Goal: Task Accomplishment & Management: Manage account settings

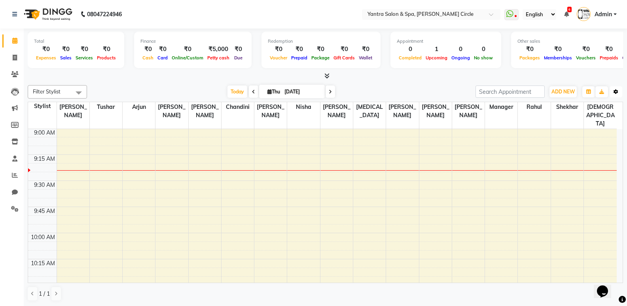
click at [618, 92] on icon "button" at bounding box center [616, 91] width 5 height 5
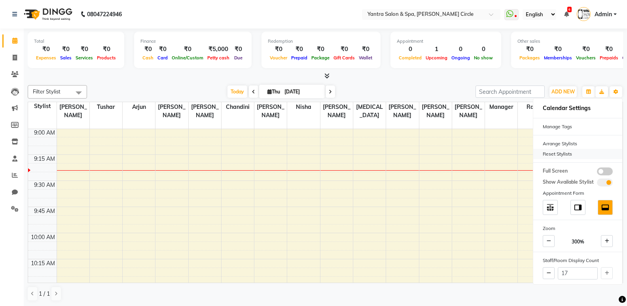
click at [579, 151] on div "Reset Stylists" at bounding box center [577, 154] width 89 height 10
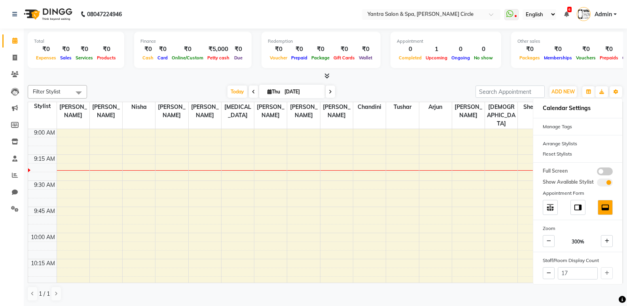
click at [374, 87] on div "[DATE] [DATE]" at bounding box center [281, 92] width 381 height 12
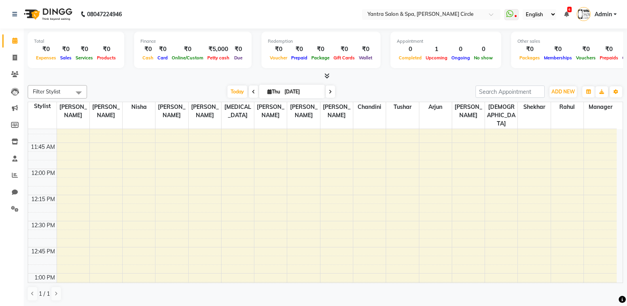
scroll to position [396, 0]
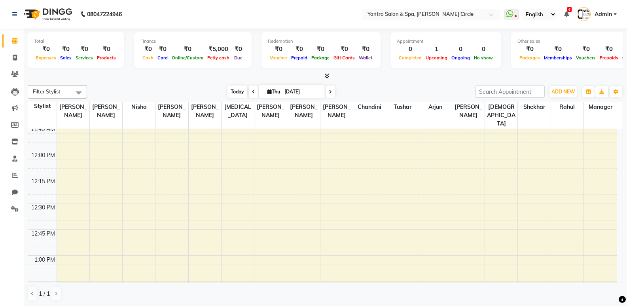
click at [237, 90] on span "Today" at bounding box center [237, 91] width 20 height 12
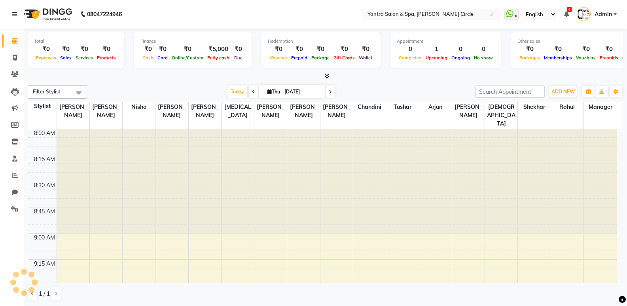
scroll to position [105, 0]
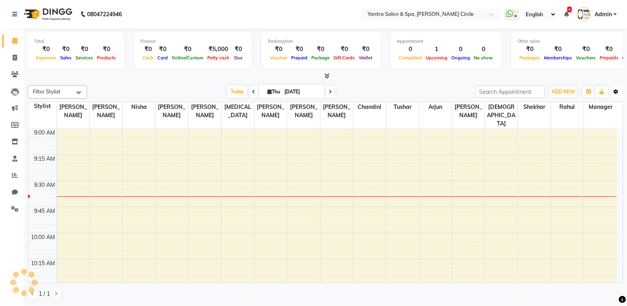
click at [617, 91] on icon "button" at bounding box center [616, 91] width 5 height 5
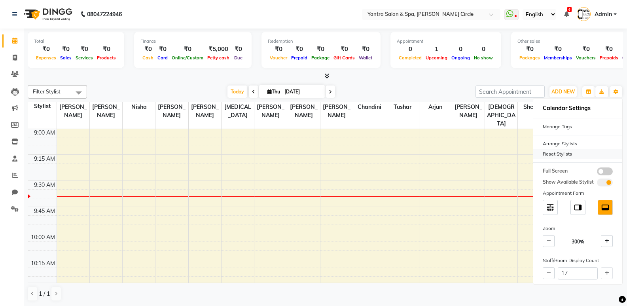
click at [571, 152] on div "Reset Stylists" at bounding box center [577, 154] width 89 height 10
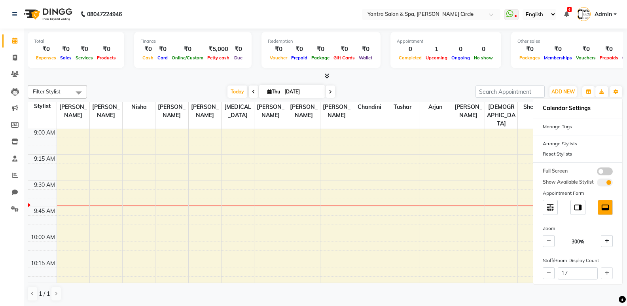
click at [386, 86] on div "Today Thu 04-09-2025" at bounding box center [281, 92] width 381 height 12
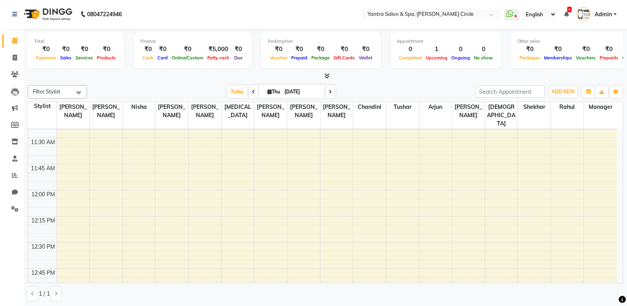
scroll to position [382, 0]
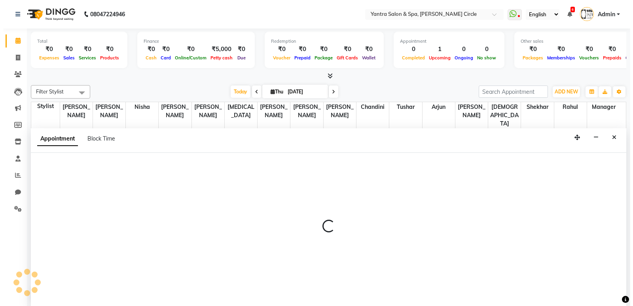
scroll to position [0, 0]
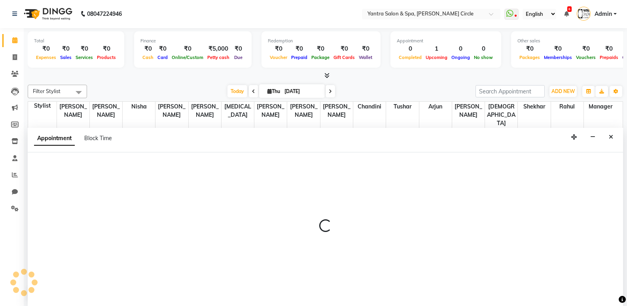
select select "19360"
select select "tentative"
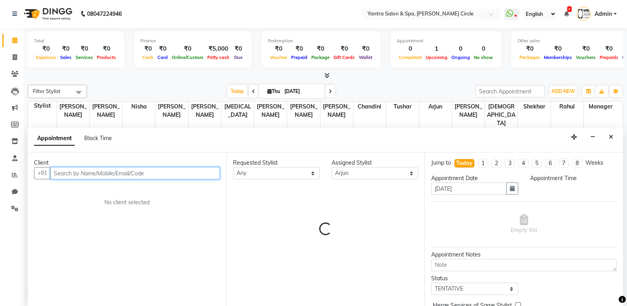
select select "750"
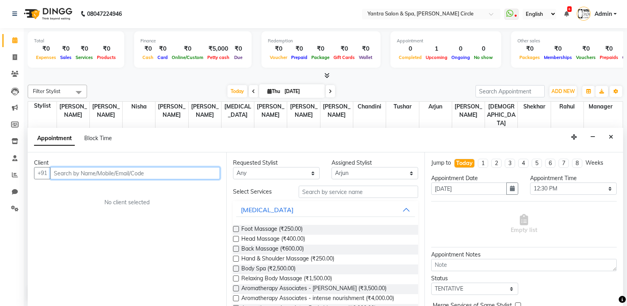
click at [182, 170] on input "text" at bounding box center [135, 173] width 170 height 12
type input "7357733750"
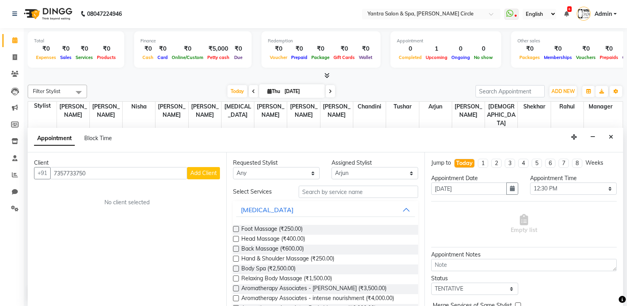
click at [214, 174] on span "Add Client" at bounding box center [203, 172] width 27 height 7
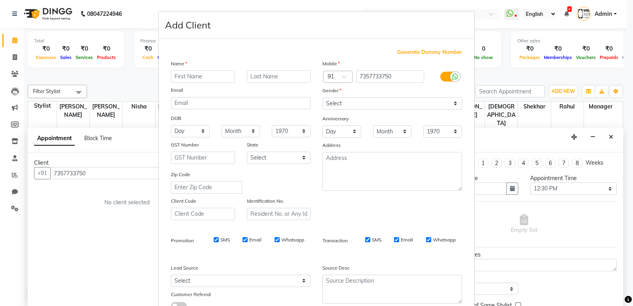
click at [221, 80] on input "text" at bounding box center [203, 76] width 64 height 12
type input "Shalini"
click at [394, 103] on select "Select Male Female Other Prefer Not To Say" at bounding box center [392, 103] width 140 height 12
select select "female"
click at [322, 97] on select "Select Male Female Other Prefer Not To Say" at bounding box center [392, 103] width 140 height 12
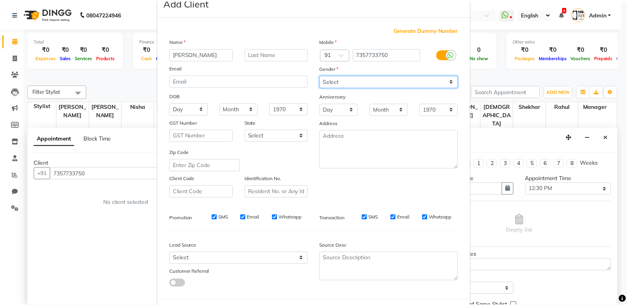
scroll to position [59, 0]
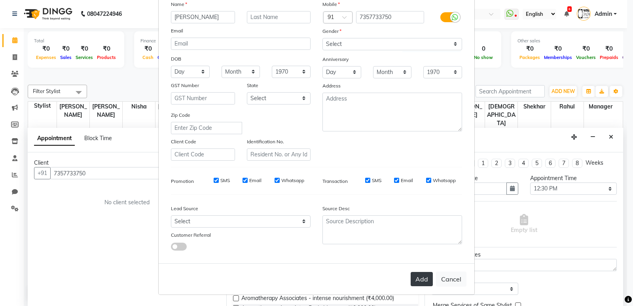
click at [422, 272] on button "Add" at bounding box center [422, 279] width 22 height 14
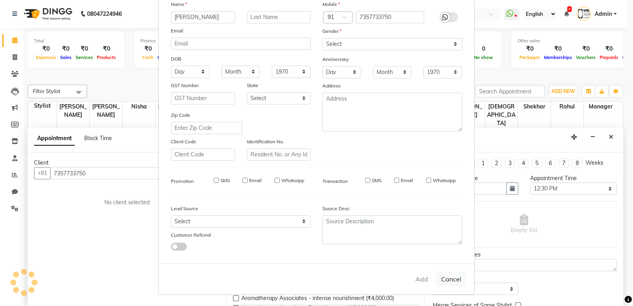
select select
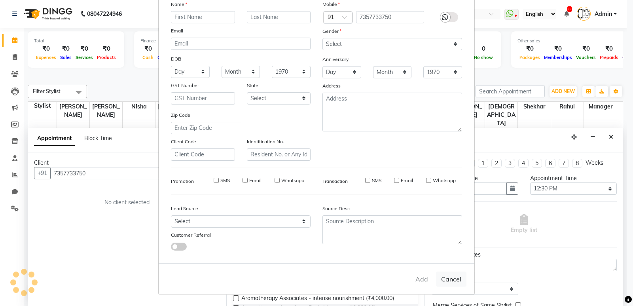
select select
checkbox input "false"
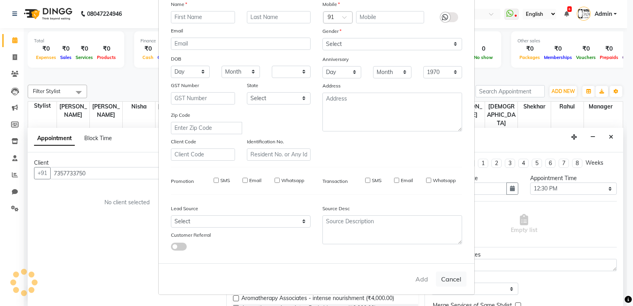
checkbox input "false"
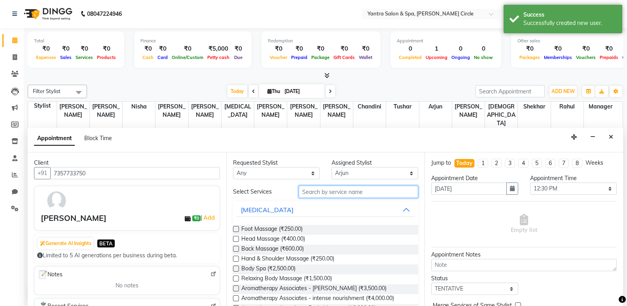
click at [352, 190] on input "text" at bounding box center [358, 192] width 119 height 12
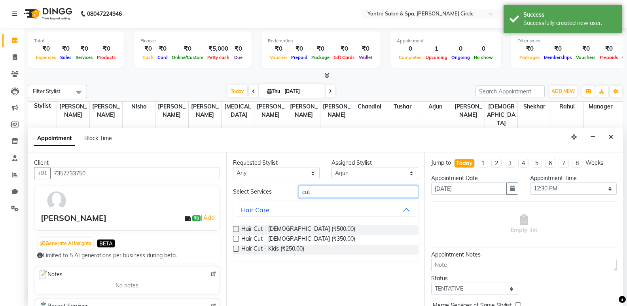
click at [355, 190] on input "cut" at bounding box center [358, 192] width 119 height 12
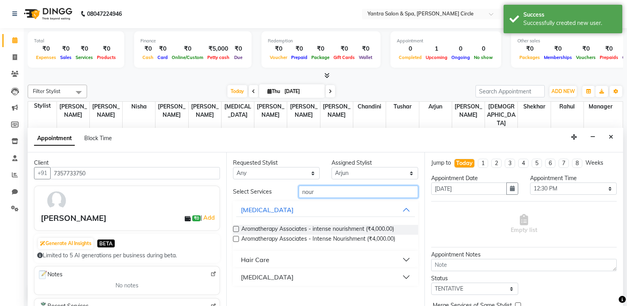
type input "nour"
click at [289, 259] on button "Hair Care" at bounding box center [325, 259] width 179 height 14
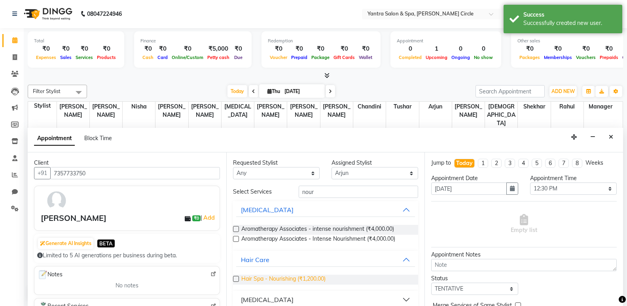
click at [286, 280] on span "Hair Spa - Nourishing (₹1,200.00)" at bounding box center [283, 280] width 84 height 10
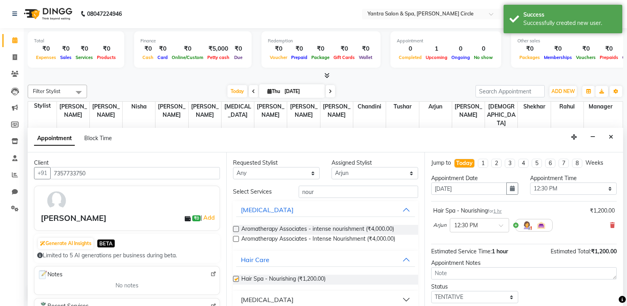
checkbox input "false"
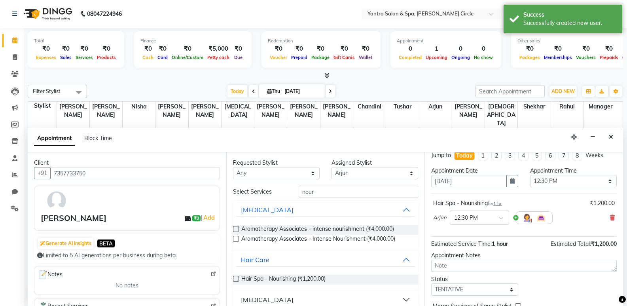
scroll to position [47, 0]
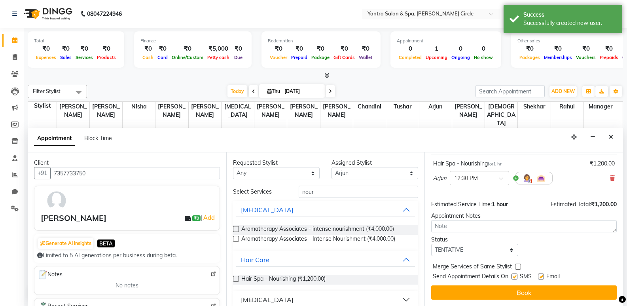
click at [472, 296] on button "Book" at bounding box center [524, 292] width 186 height 14
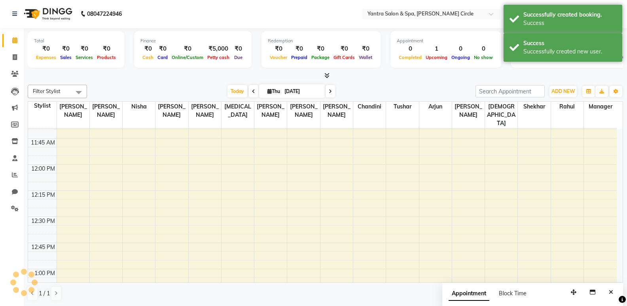
scroll to position [0, 0]
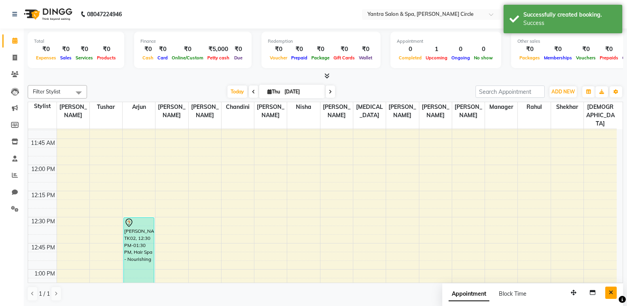
click at [608, 291] on button "Close" at bounding box center [610, 292] width 11 height 12
click at [621, 92] on button "Toggle Dropdown" at bounding box center [616, 91] width 13 height 11
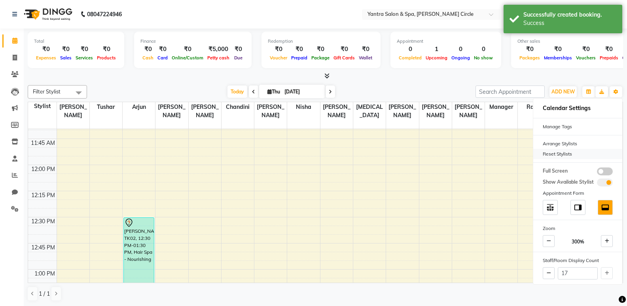
click at [557, 151] on div "Reset Stylists" at bounding box center [577, 154] width 89 height 10
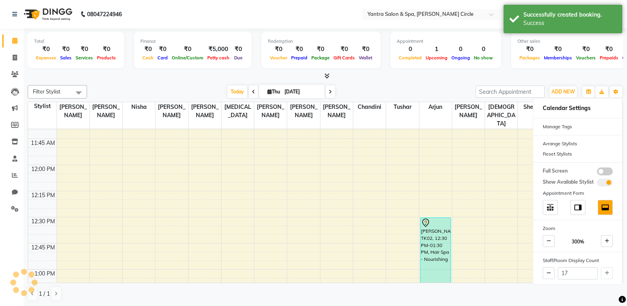
click at [421, 84] on div "Filter Stylist Select All Anil Jaipal Arjun Bhawna Chandini Khushboo Soni Lalit…" at bounding box center [325, 193] width 595 height 222
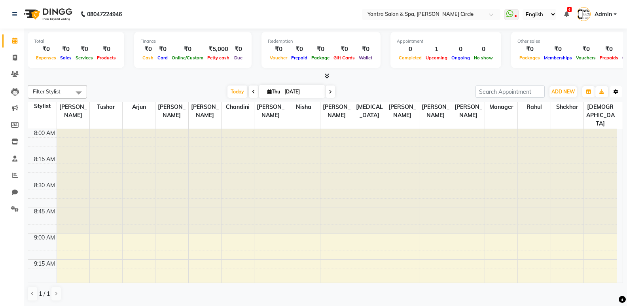
click at [619, 89] on button "Toggle Dropdown" at bounding box center [616, 91] width 13 height 11
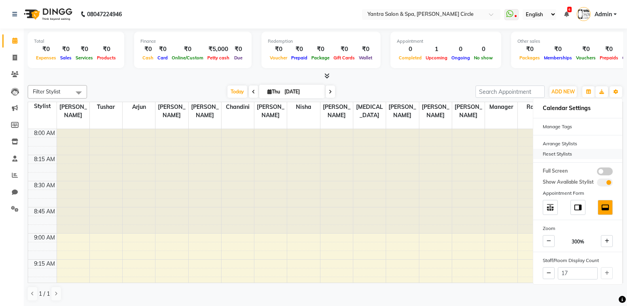
click at [583, 155] on div "Reset Stylists" at bounding box center [577, 154] width 89 height 10
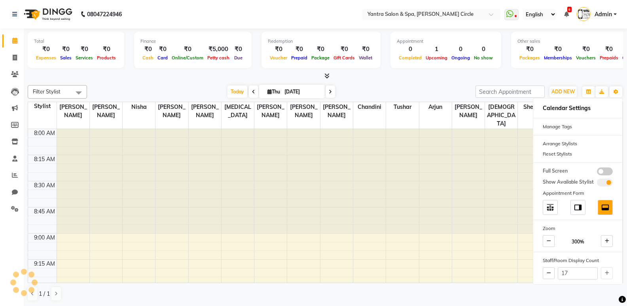
click at [425, 94] on div "Today Thu 04-09-2025" at bounding box center [281, 92] width 381 height 12
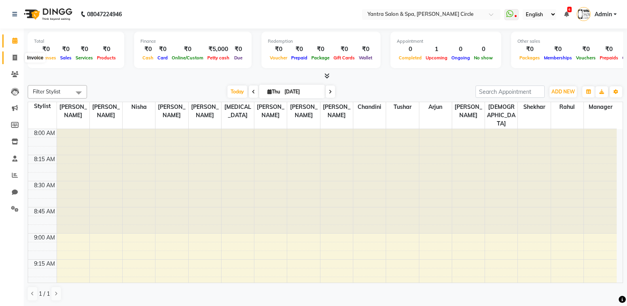
click at [13, 57] on icon at bounding box center [15, 58] width 4 height 6
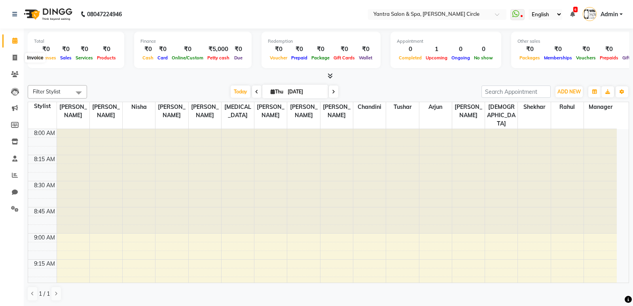
select select "service"
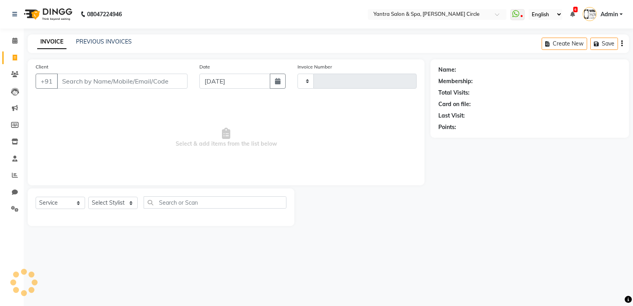
type input "3919"
select select "152"
click at [112, 41] on link "PREVIOUS INVOICES" at bounding box center [104, 41] width 56 height 7
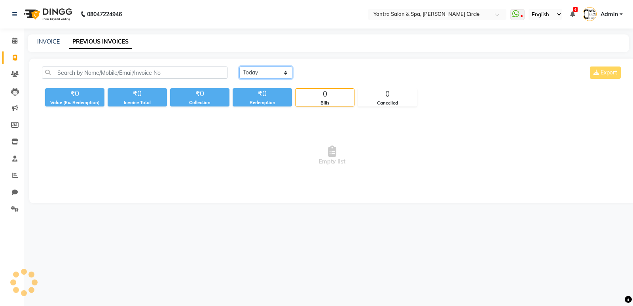
click at [250, 75] on select "Today Yesterday Custom Range" at bounding box center [265, 72] width 53 height 12
select select "yesterday"
click at [239, 66] on select "Today Yesterday Custom Range" at bounding box center [265, 72] width 53 height 12
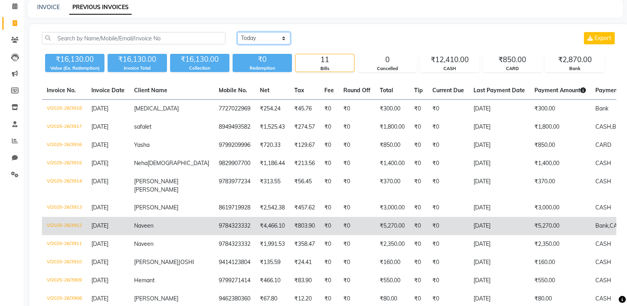
scroll to position [85, 0]
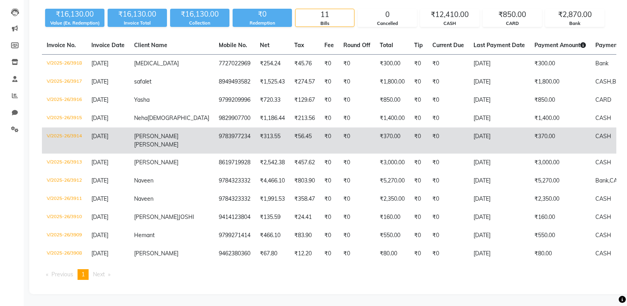
click at [149, 133] on span "Heena" at bounding box center [156, 136] width 44 height 7
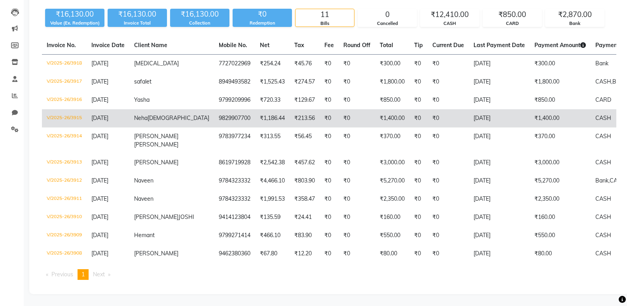
click at [151, 114] on span "Jain" at bounding box center [179, 117] width 62 height 7
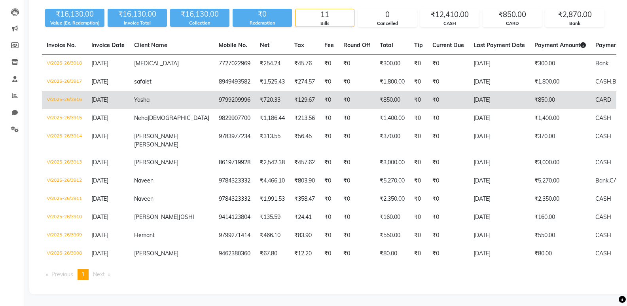
click at [144, 96] on span "Yasha" at bounding box center [141, 99] width 15 height 7
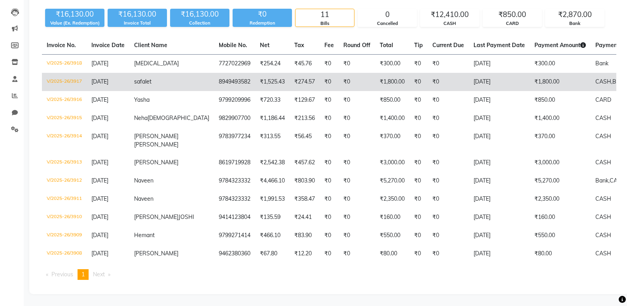
click at [142, 78] on span "safalet" at bounding box center [142, 81] width 17 height 7
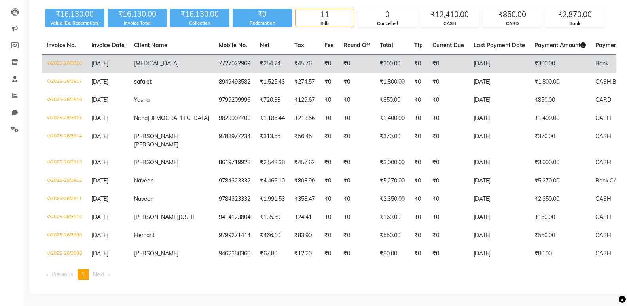
click at [151, 55] on td "[MEDICAL_DATA]" at bounding box center [171, 64] width 85 height 19
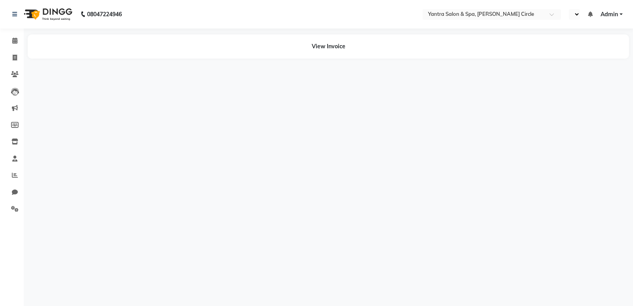
select select "en"
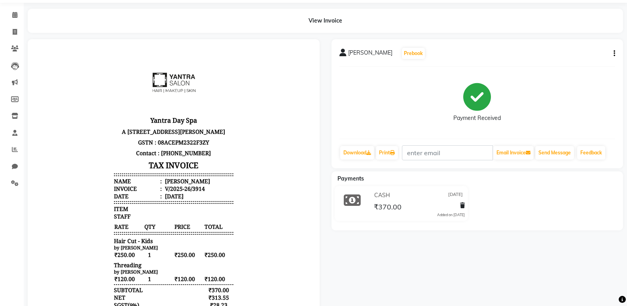
scroll to position [40, 0]
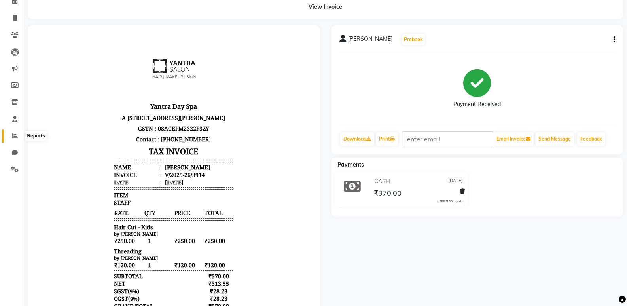
click at [11, 138] on span at bounding box center [15, 135] width 14 height 9
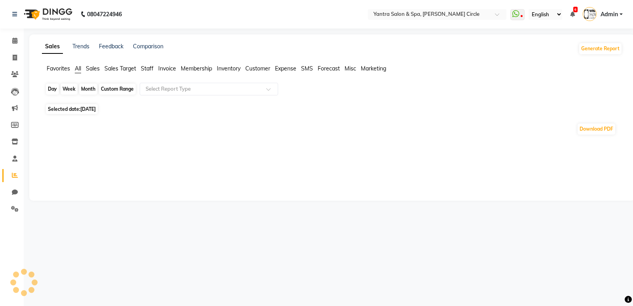
click at [49, 92] on div "Day" at bounding box center [52, 88] width 13 height 11
select select "9"
select select "2025"
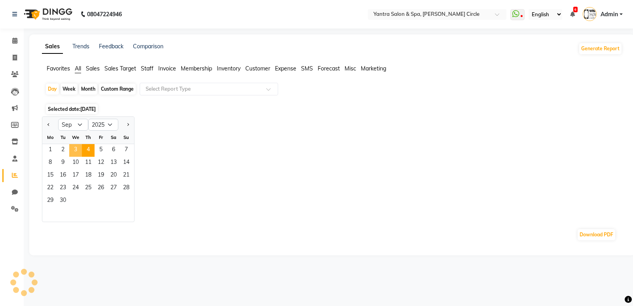
click at [76, 153] on span "3" at bounding box center [75, 150] width 13 height 13
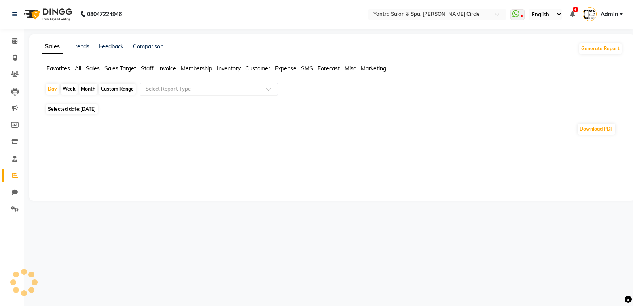
click at [190, 91] on input "text" at bounding box center [201, 89] width 114 height 8
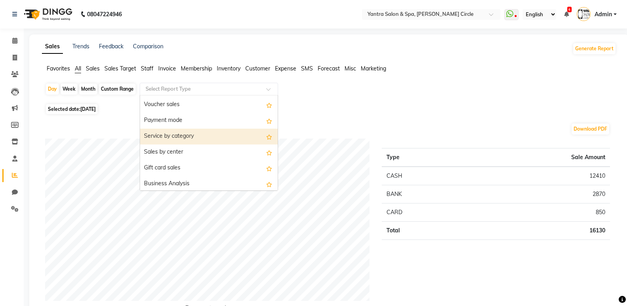
scroll to position [237, 0]
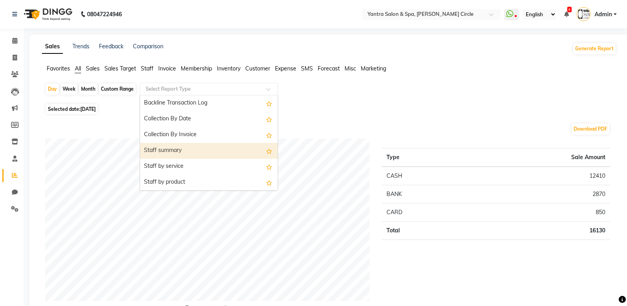
click at [191, 153] on div "Staff summary" at bounding box center [209, 151] width 138 height 16
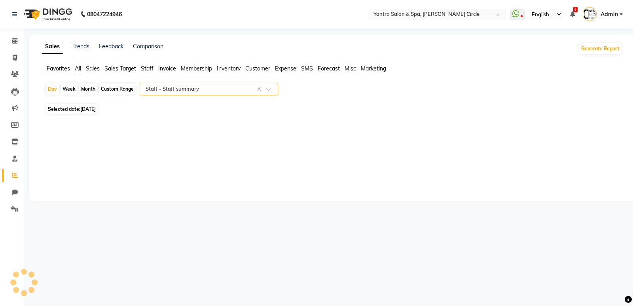
select select "filtered_report"
select select "pdf"
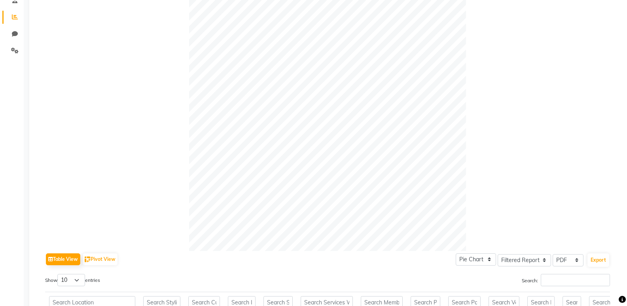
scroll to position [356, 0]
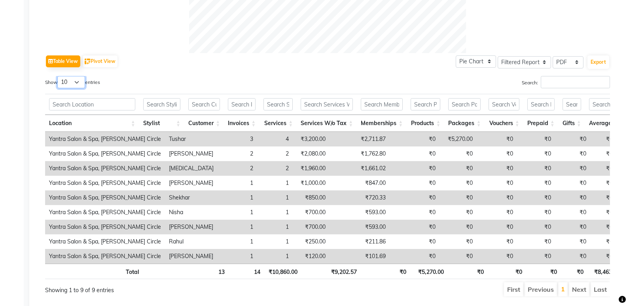
drag, startPoint x: 78, startPoint y: 81, endPoint x: 78, endPoint y: 86, distance: 4.4
click at [78, 81] on select "10 25 50 100" at bounding box center [71, 82] width 28 height 12
select select "100"
click at [59, 76] on select "10 25 50 100" at bounding box center [71, 82] width 28 height 12
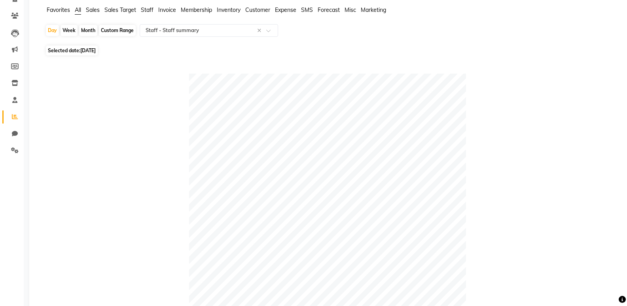
scroll to position [0, 0]
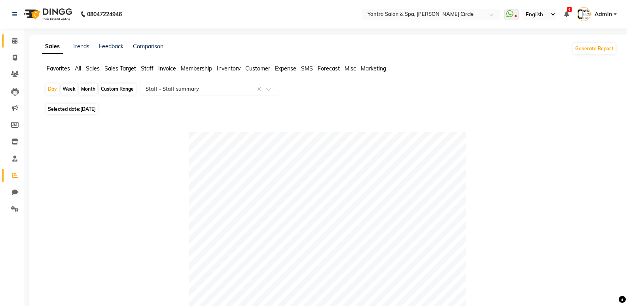
click at [12, 45] on link "Calendar" at bounding box center [11, 40] width 19 height 13
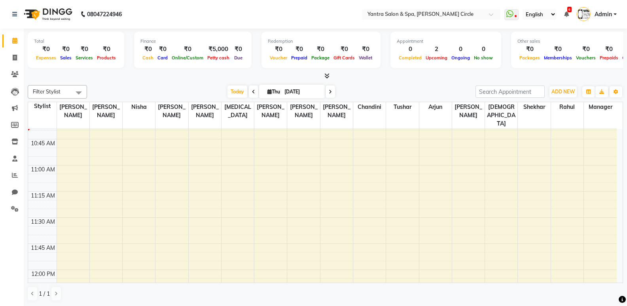
scroll to position [237, 0]
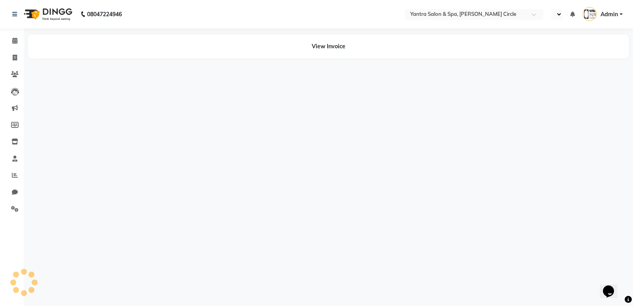
select select "en"
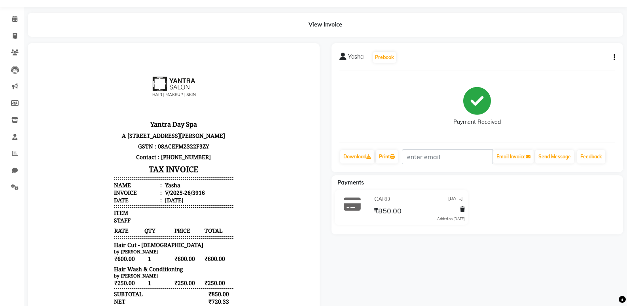
scroll to position [40, 0]
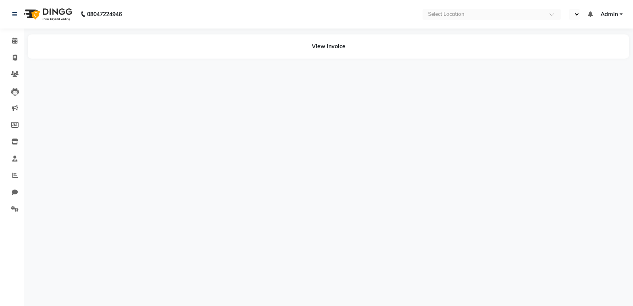
select select "en"
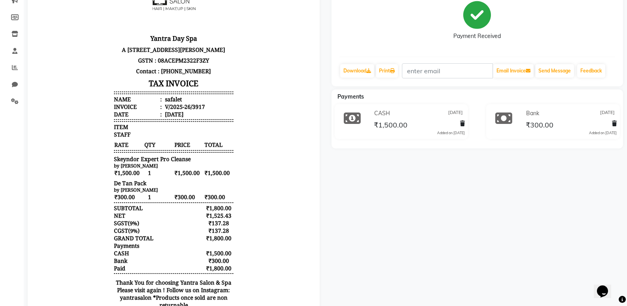
scroll to position [119, 0]
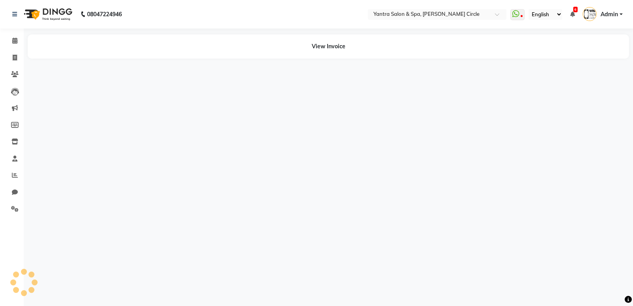
select select "en"
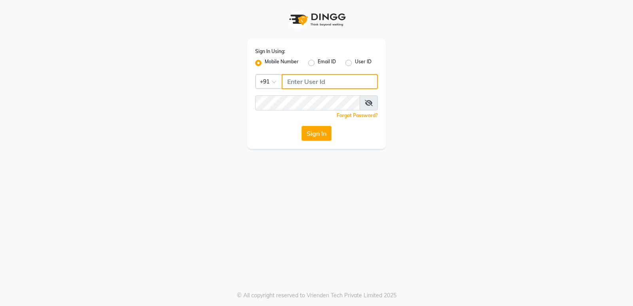
type input "9829026147"
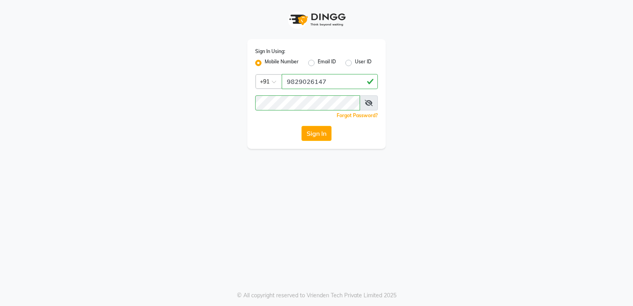
click at [370, 105] on icon at bounding box center [369, 103] width 8 height 6
click at [320, 130] on button "Sign In" at bounding box center [316, 133] width 30 height 15
click at [320, 130] on div "Sign In" at bounding box center [316, 133] width 123 height 15
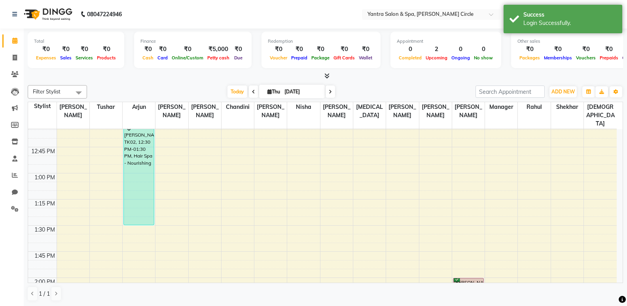
scroll to position [396, 0]
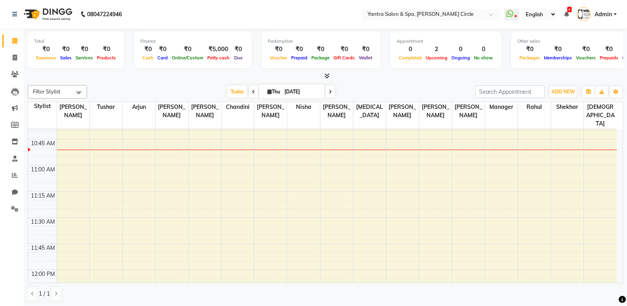
scroll to position [237, 0]
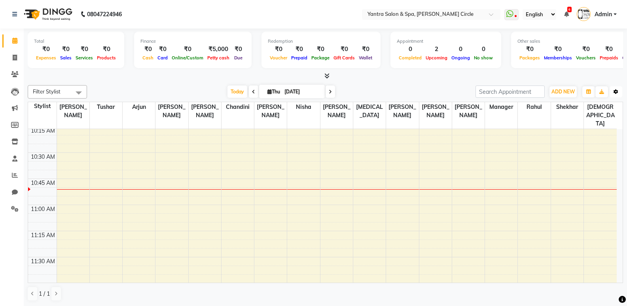
click at [617, 91] on icon "button" at bounding box center [616, 91] width 5 height 5
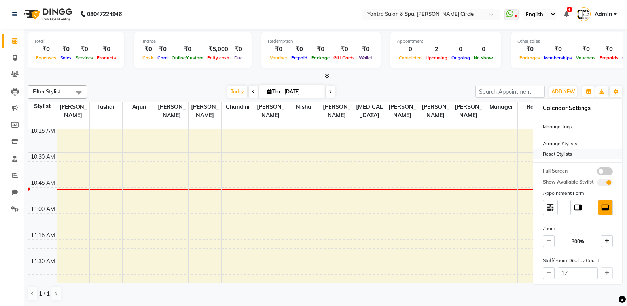
click at [560, 152] on div "Reset Stylists" at bounding box center [577, 154] width 89 height 10
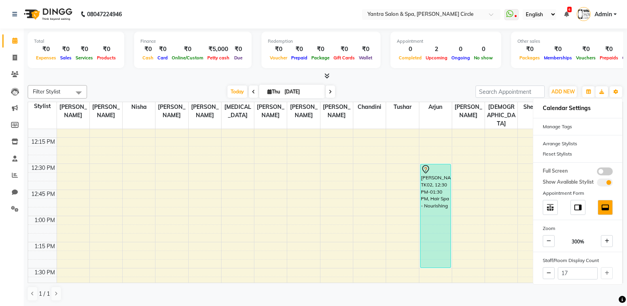
scroll to position [277, 0]
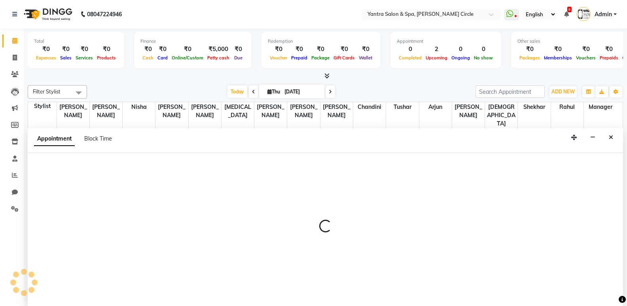
scroll to position [0, 0]
select select "19360"
select select "tentative"
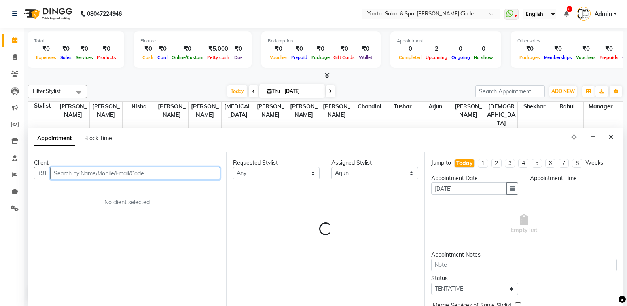
select select "690"
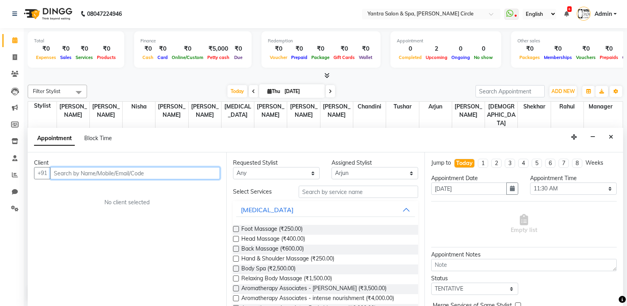
click at [142, 170] on input "text" at bounding box center [135, 173] width 170 height 12
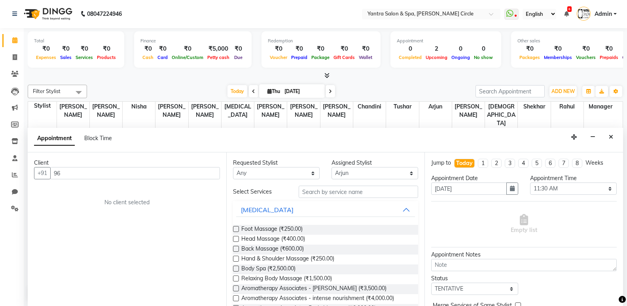
drag, startPoint x: 0, startPoint y: 171, endPoint x: 156, endPoint y: 142, distance: 158.5
click at [156, 142] on div "Appointment Block Time" at bounding box center [325, 140] width 595 height 25
click at [96, 174] on input "96" at bounding box center [135, 173] width 170 height 12
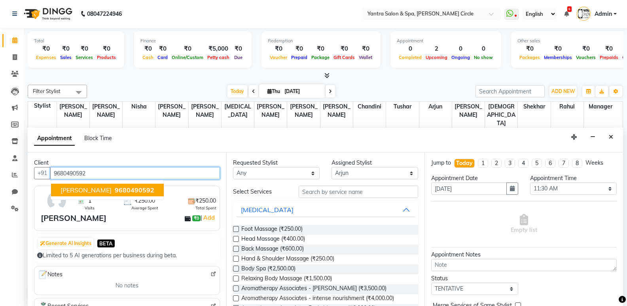
click at [100, 190] on span "[PERSON_NAME]" at bounding box center [86, 190] width 51 height 8
type input "9680490592"
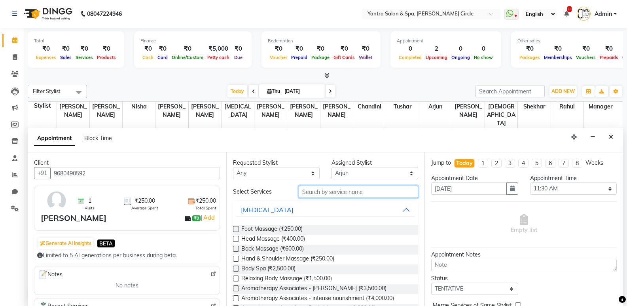
click at [341, 192] on input "text" at bounding box center [358, 192] width 119 height 12
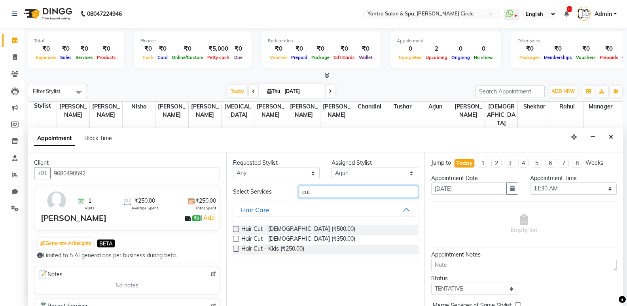
type input "cut"
click at [235, 227] on label at bounding box center [236, 229] width 6 height 6
click at [235, 227] on input "checkbox" at bounding box center [235, 229] width 5 height 5
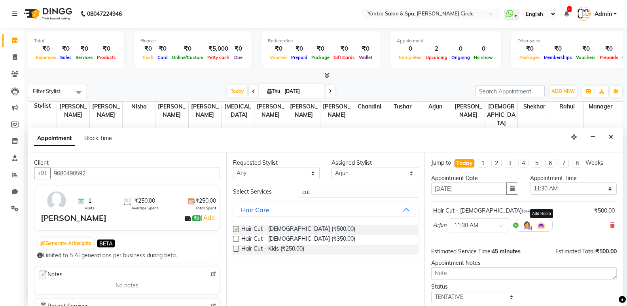
checkbox input "false"
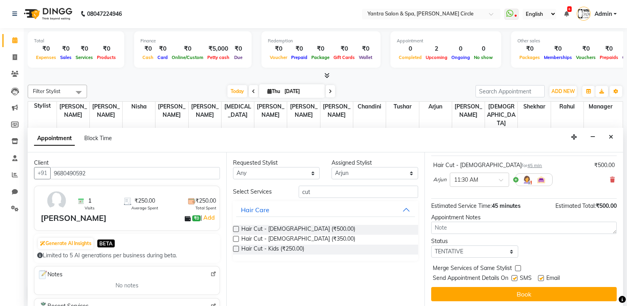
scroll to position [47, 0]
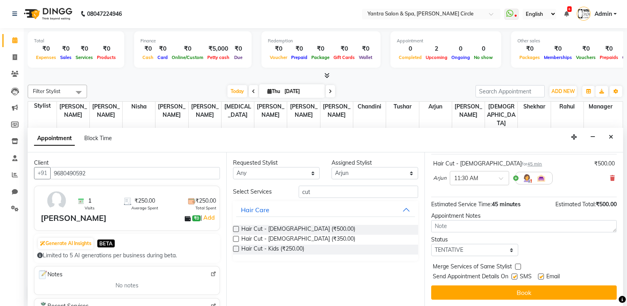
click at [519, 267] on label at bounding box center [518, 266] width 6 height 6
click at [519, 267] on input "checkbox" at bounding box center [517, 267] width 5 height 5
checkbox input "true"
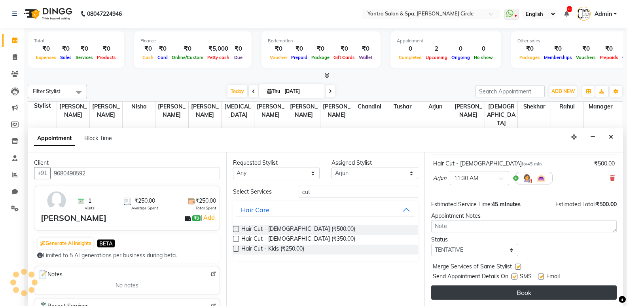
click at [522, 288] on button "Book" at bounding box center [524, 292] width 186 height 14
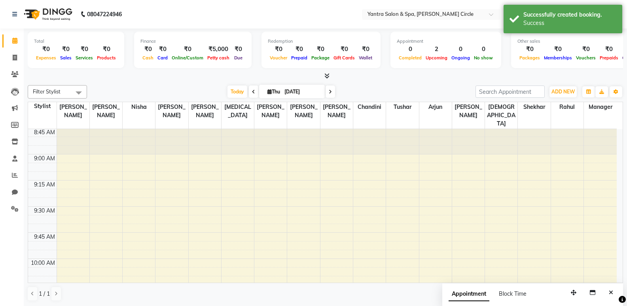
scroll to position [237, 0]
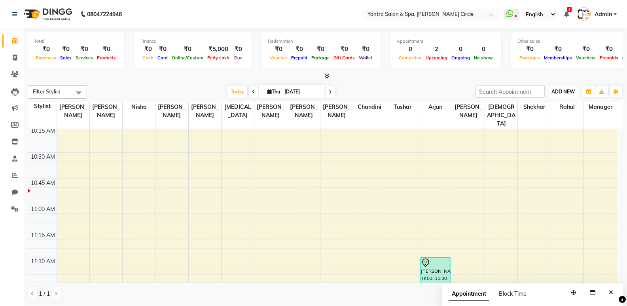
drag, startPoint x: 247, startPoint y: 305, endPoint x: 563, endPoint y: 90, distance: 382.1
click at [563, 90] on span "ADD NEW" at bounding box center [562, 92] width 23 height 6
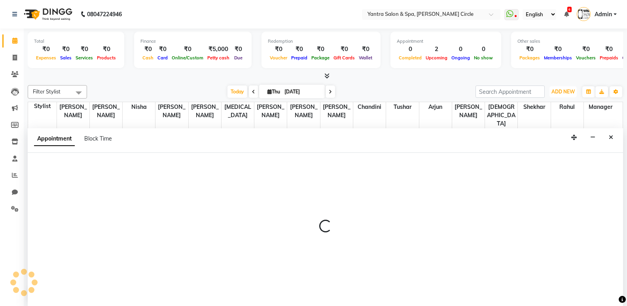
scroll to position [0, 0]
select select "84063"
select select "660"
select select "tentative"
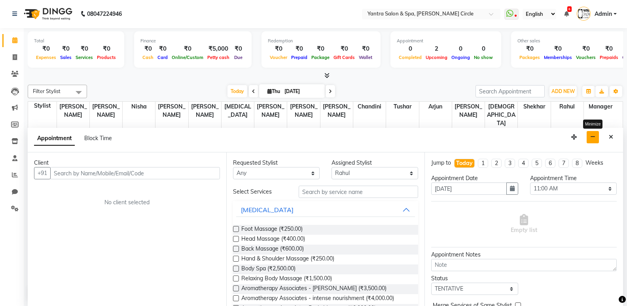
click at [595, 131] on button "button" at bounding box center [593, 137] width 12 height 12
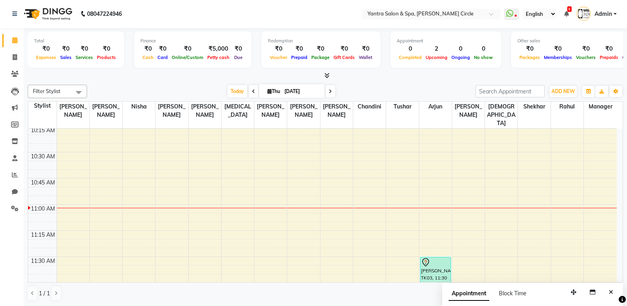
click at [606, 15] on span "Admin" at bounding box center [603, 14] width 17 height 8
click at [15, 157] on icon at bounding box center [14, 158] width 5 height 6
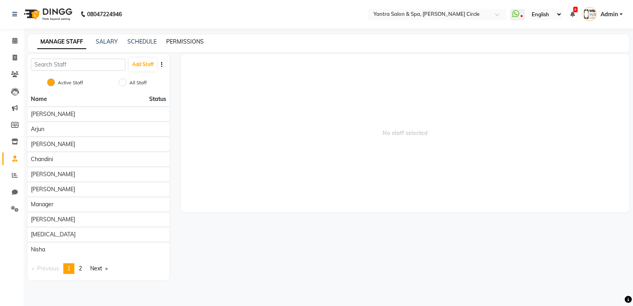
click at [170, 39] on link "PERMISSIONS" at bounding box center [185, 41] width 38 height 7
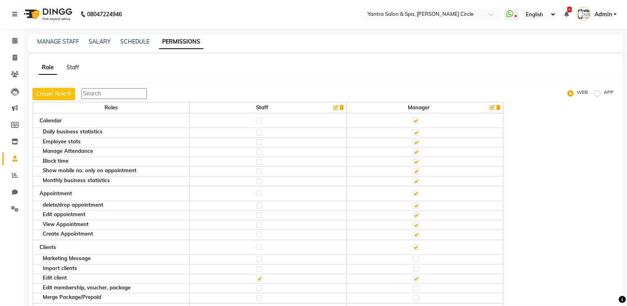
click at [75, 70] on link "Staff" at bounding box center [72, 67] width 13 height 7
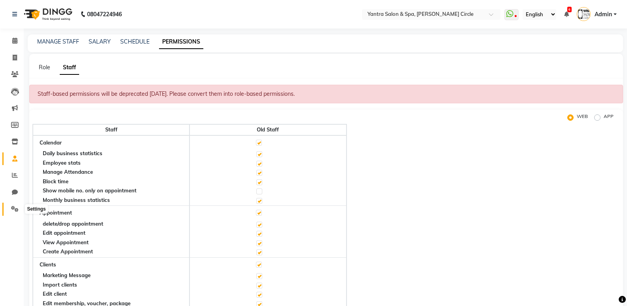
click at [11, 208] on icon at bounding box center [15, 209] width 8 height 6
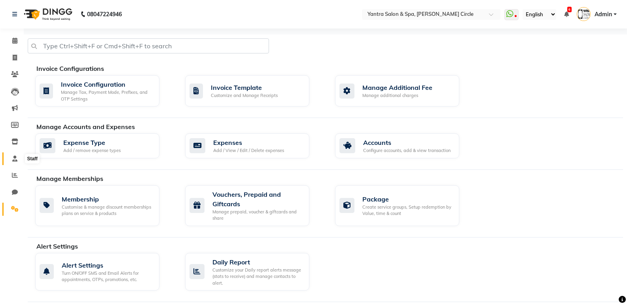
click at [12, 159] on icon at bounding box center [14, 158] width 5 height 6
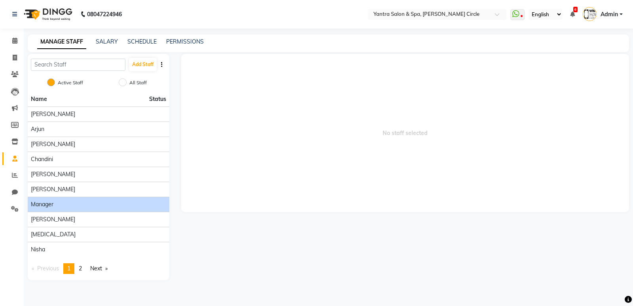
click at [40, 207] on span "Manager" at bounding box center [42, 204] width 23 height 8
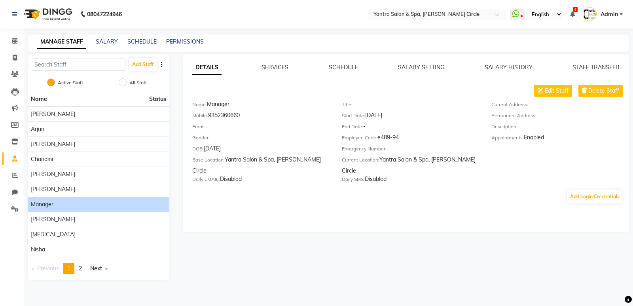
drag, startPoint x: 207, startPoint y: 113, endPoint x: 247, endPoint y: 118, distance: 40.7
click at [247, 118] on div "Mobile: [PHONE_NUMBER]" at bounding box center [261, 116] width 138 height 11
click at [548, 93] on span "Edit Staff" at bounding box center [557, 91] width 24 height 8
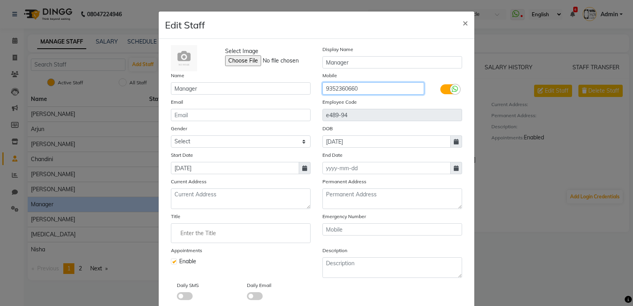
click at [369, 85] on input "9352360660" at bounding box center [373, 88] width 102 height 12
type input "9"
type input "8829026147"
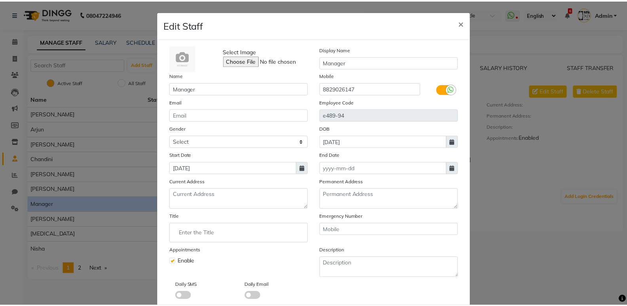
scroll to position [43, 0]
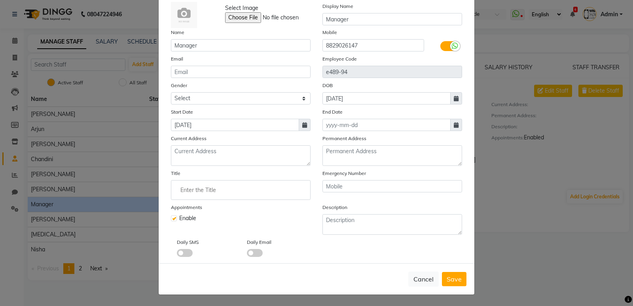
click at [174, 219] on label at bounding box center [174, 218] width 6 height 6
click at [174, 219] on input "checkbox" at bounding box center [173, 217] width 5 height 5
checkbox input "false"
click at [450, 277] on span "Save" at bounding box center [454, 279] width 15 height 8
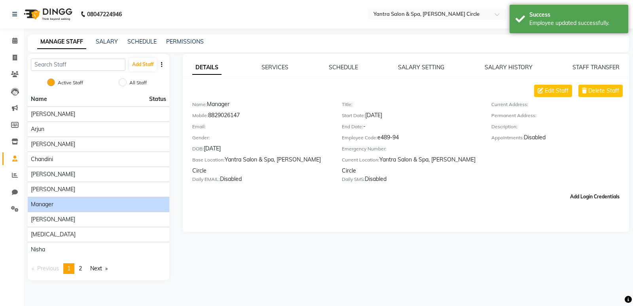
click at [574, 190] on button "Add Login Credentials" at bounding box center [595, 196] width 56 height 13
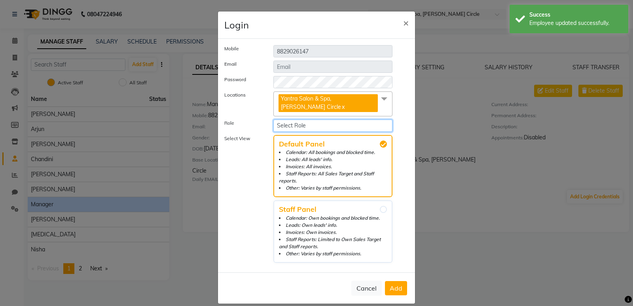
click at [327, 120] on select "Select Role Staff Manager" at bounding box center [332, 125] width 119 height 12
select select "2465"
click at [273, 119] on select "Select Role Staff Manager" at bounding box center [332, 125] width 119 height 12
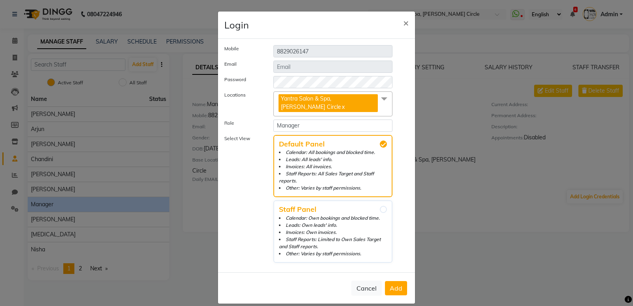
click at [386, 288] on button "Add" at bounding box center [396, 288] width 22 height 14
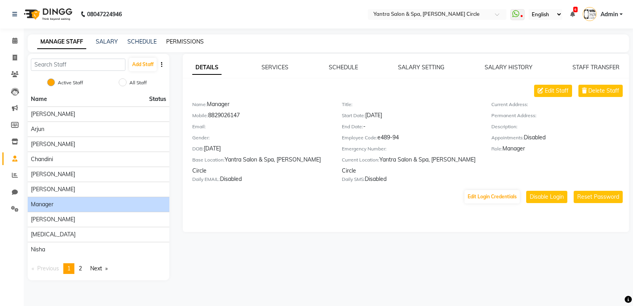
click at [195, 41] on link "PERMISSIONS" at bounding box center [185, 41] width 38 height 7
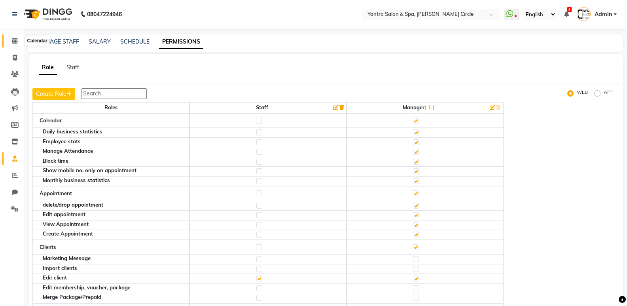
click at [14, 42] on icon at bounding box center [14, 41] width 5 height 6
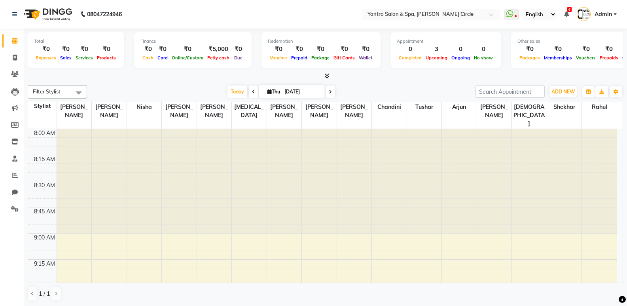
click at [605, 13] on span "Admin" at bounding box center [603, 14] width 17 height 8
click at [579, 55] on link "Sign out" at bounding box center [576, 57] width 72 height 12
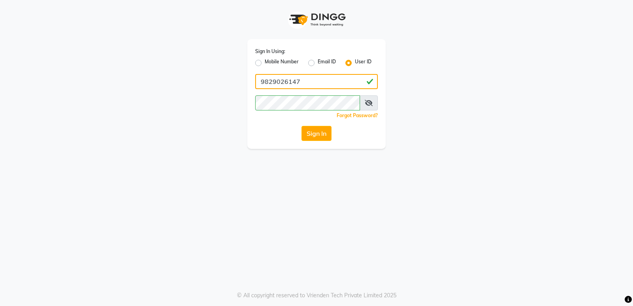
click at [303, 82] on input "9829026147" at bounding box center [316, 81] width 123 height 15
drag, startPoint x: 303, startPoint y: 82, endPoint x: 255, endPoint y: 88, distance: 48.2
click at [255, 88] on div "Sign In Using: Mobile Number Email ID User ID 9829026147 Remember me Forgot Pas…" at bounding box center [316, 94] width 138 height 110
type input "88290"
click at [261, 63] on div "Mobile Number" at bounding box center [277, 62] width 44 height 9
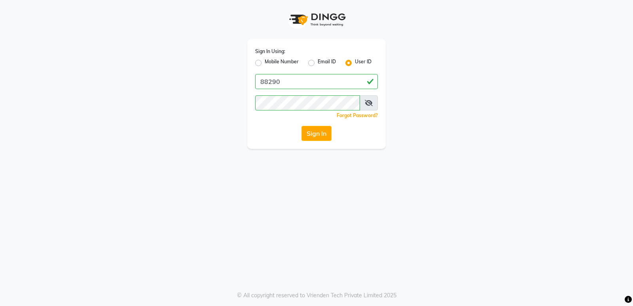
click at [265, 63] on label "Mobile Number" at bounding box center [282, 62] width 34 height 9
click at [265, 63] on input "Mobile Number" at bounding box center [267, 60] width 5 height 5
radio input "true"
radio input "false"
click at [319, 89] on div "Sign In Using: Mobile Number Email ID User ID Country Code × +91 Remember me Fo…" at bounding box center [316, 94] width 138 height 110
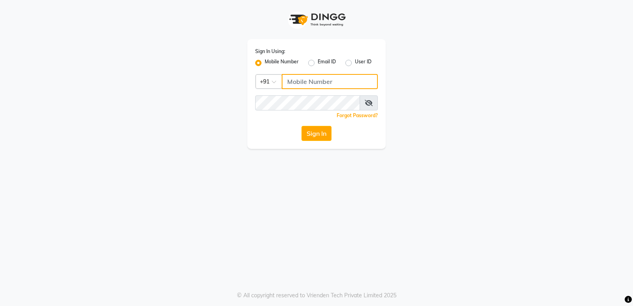
click at [321, 83] on input "Username" at bounding box center [330, 81] width 96 height 15
type input "8829026147"
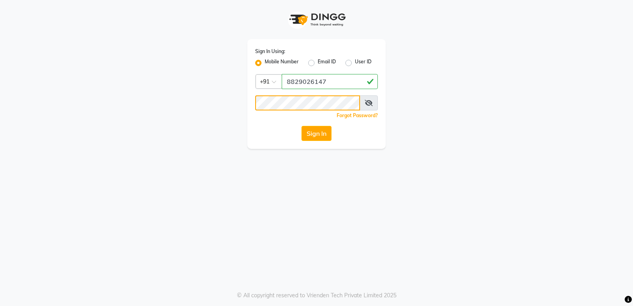
click at [301, 126] on button "Sign In" at bounding box center [316, 133] width 30 height 15
